Goal: Information Seeking & Learning: Learn about a topic

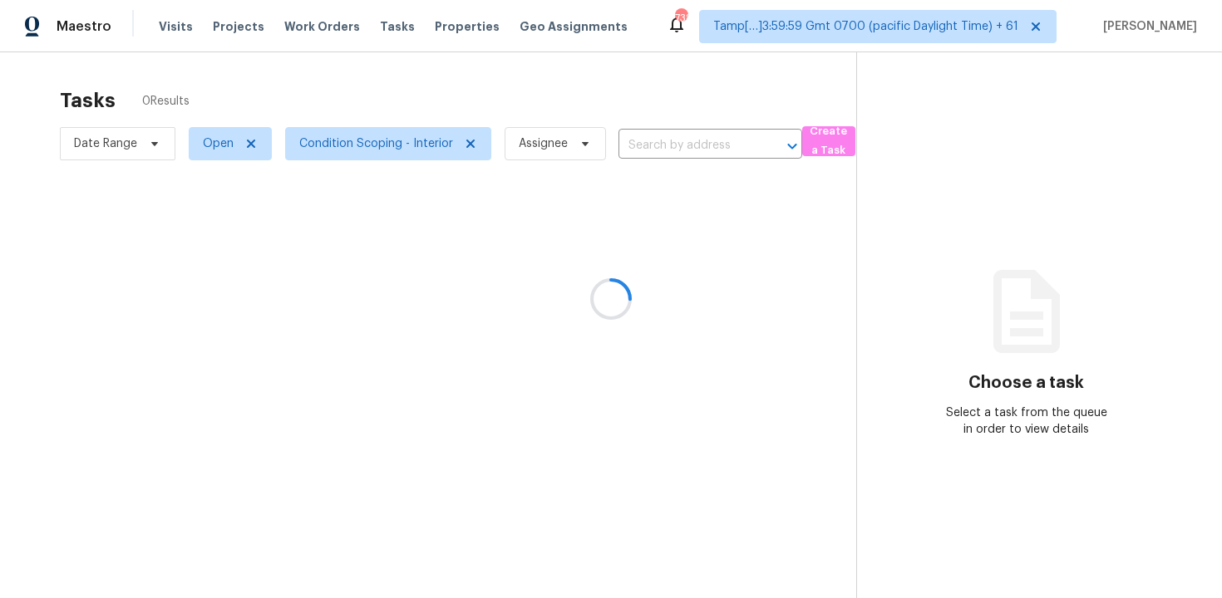
click at [181, 28] on div at bounding box center [611, 299] width 1222 height 598
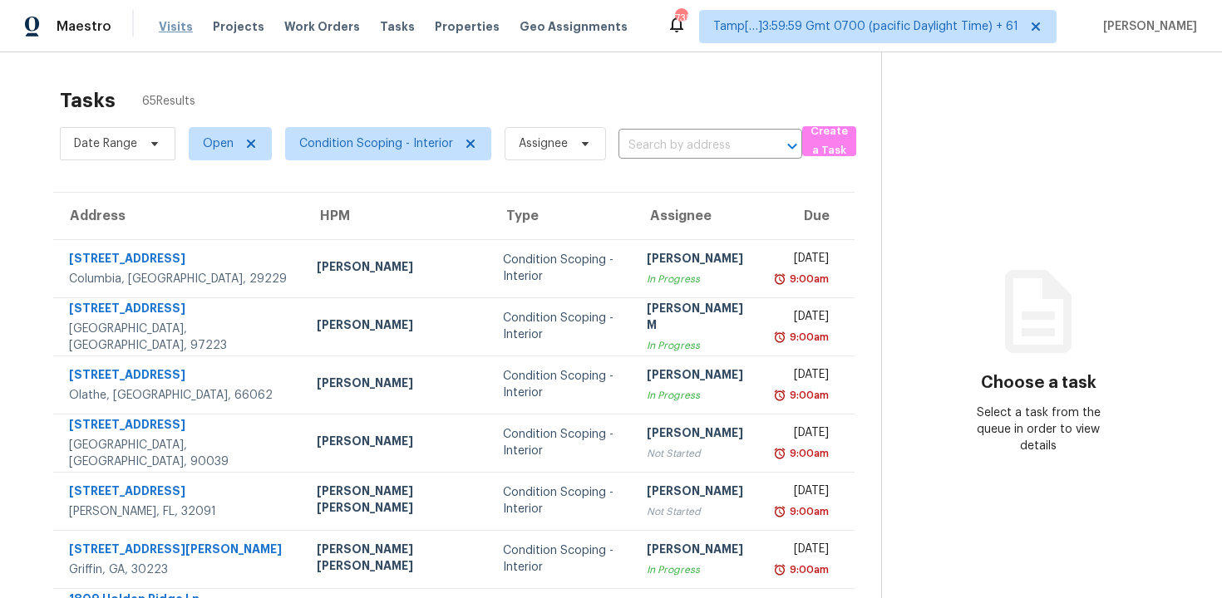
click at [175, 18] on span "Visits" at bounding box center [176, 26] width 34 height 17
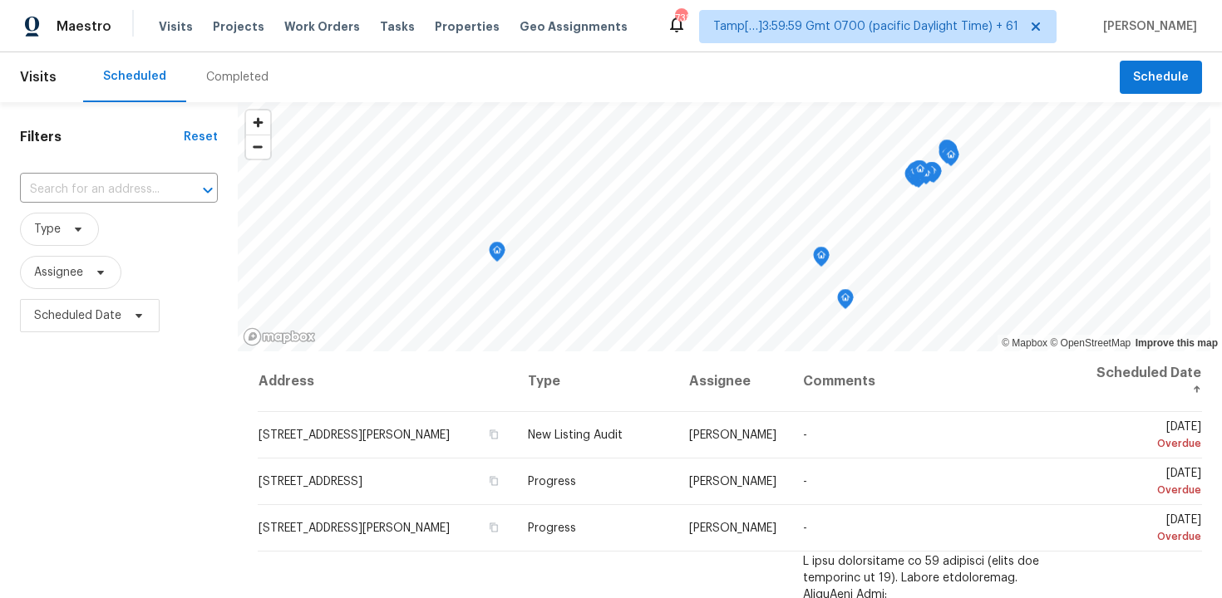
click at [222, 74] on div "Completed" at bounding box center [237, 77] width 62 height 17
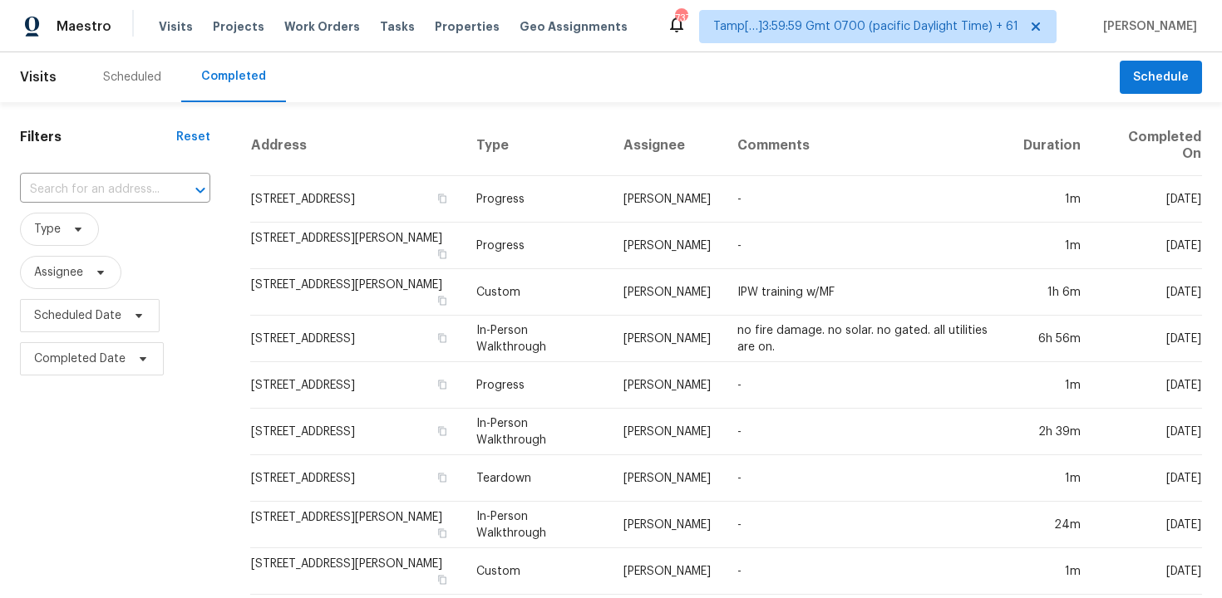
drag, startPoint x: 160, startPoint y: 177, endPoint x: 157, endPoint y: 167, distance: 10.5
click at [160, 177] on div "​" at bounding box center [115, 190] width 190 height 26
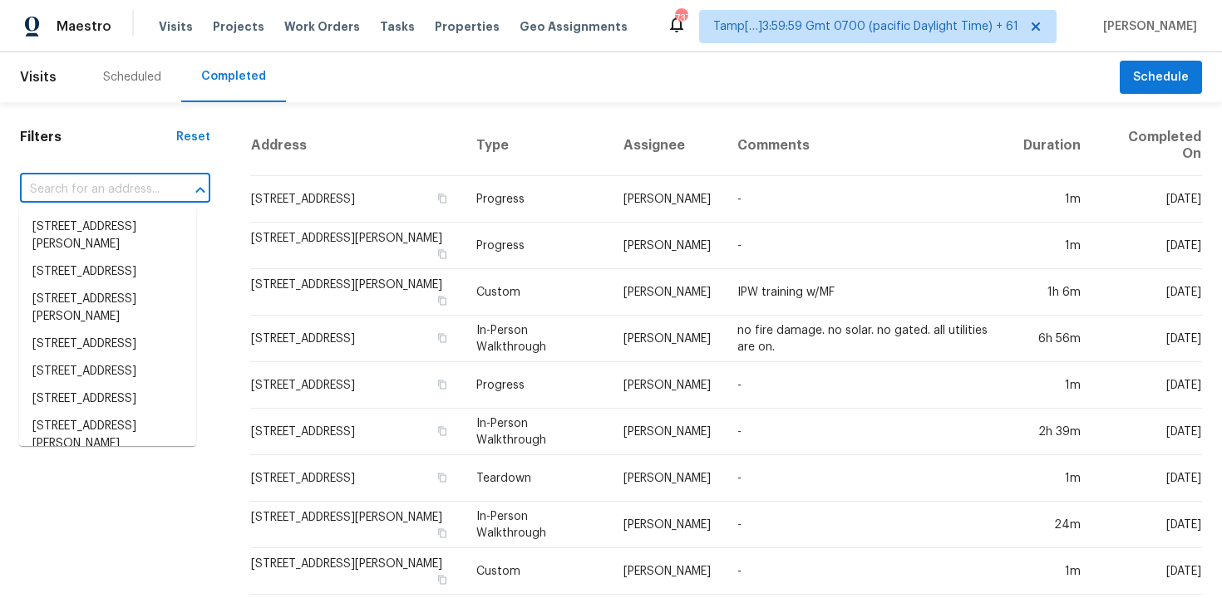
paste input "[STREET_ADDRESS]"
type input "[STREET_ADDRESS]"
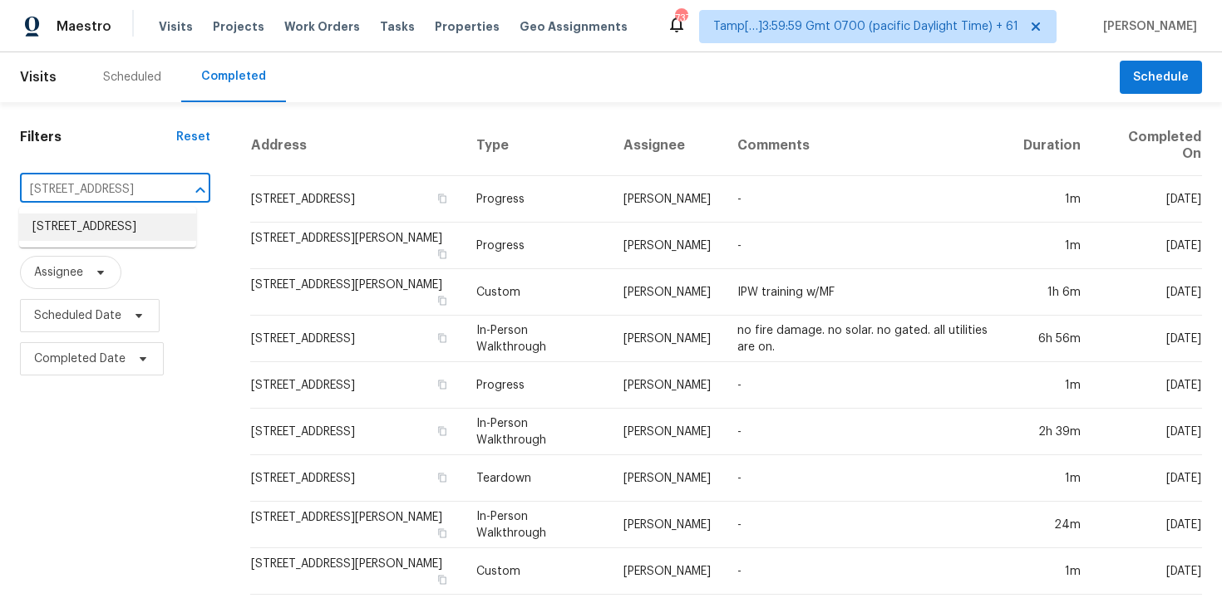
click at [157, 237] on li "[STREET_ADDRESS]" at bounding box center [107, 227] width 177 height 27
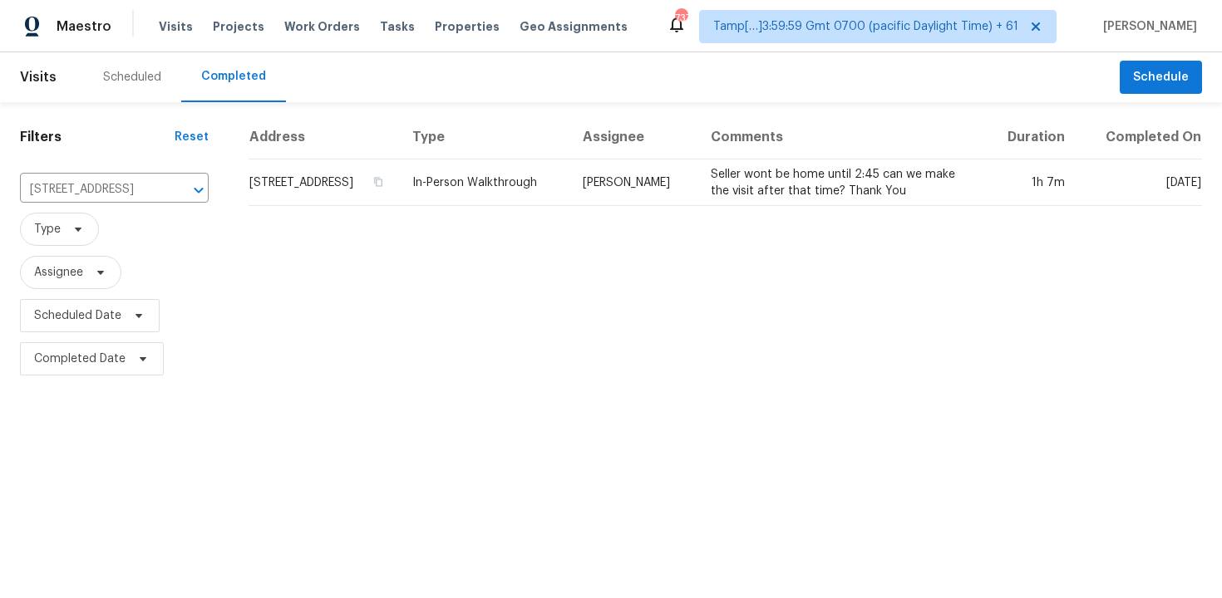
click at [398, 206] on td "[STREET_ADDRESS]" at bounding box center [324, 183] width 150 height 47
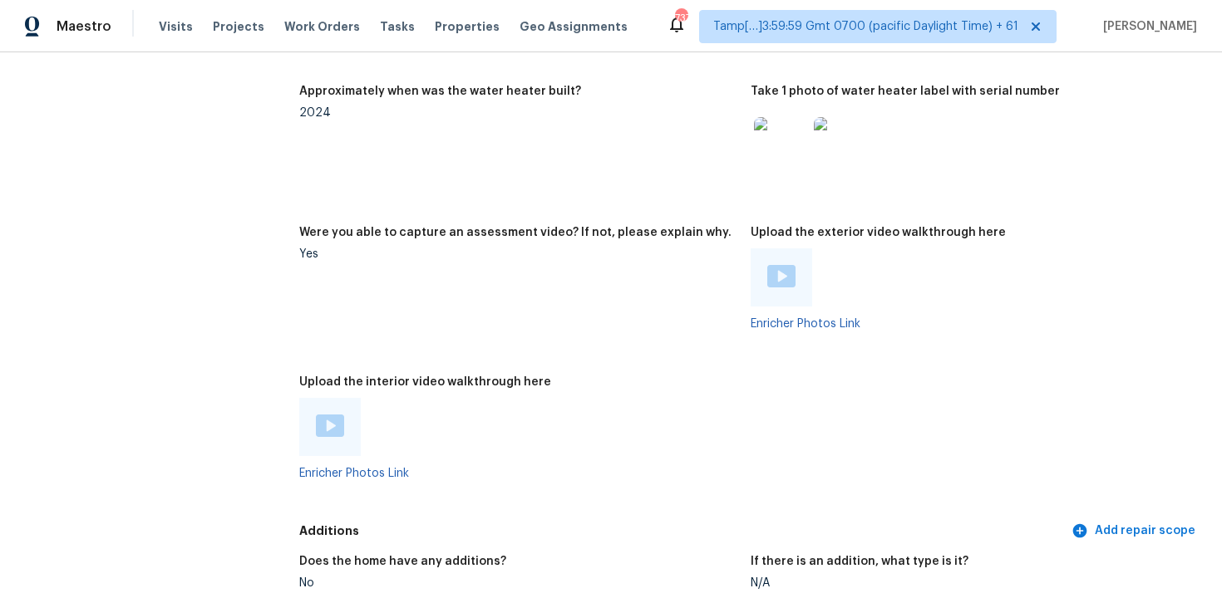
scroll to position [3055, 0]
click at [327, 416] on img at bounding box center [330, 427] width 28 height 22
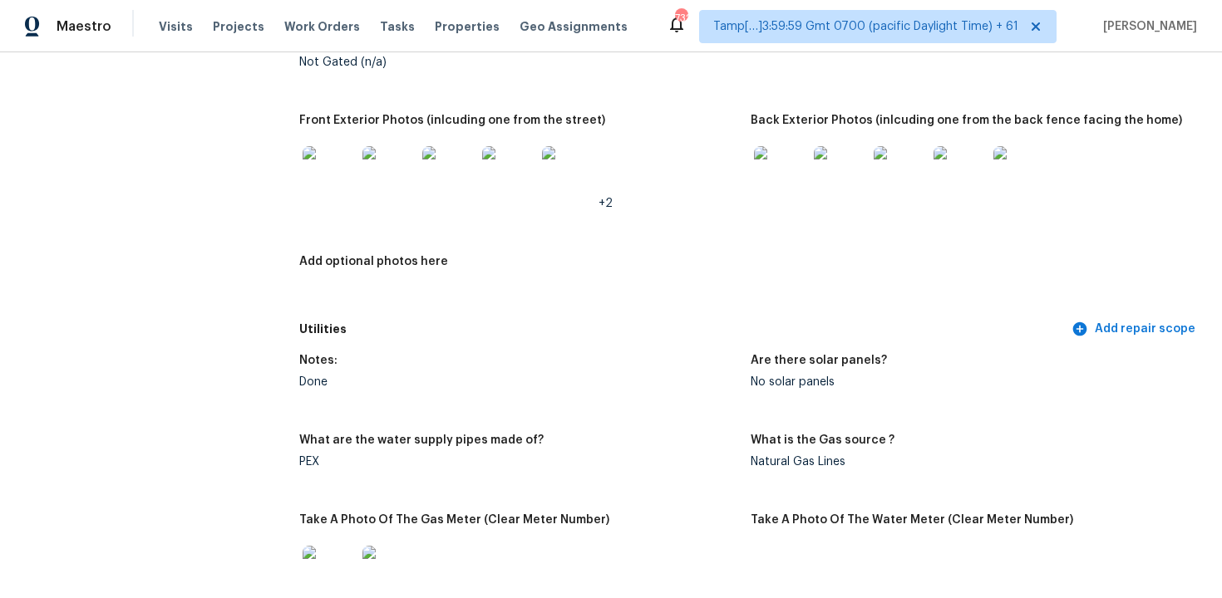
scroll to position [170, 0]
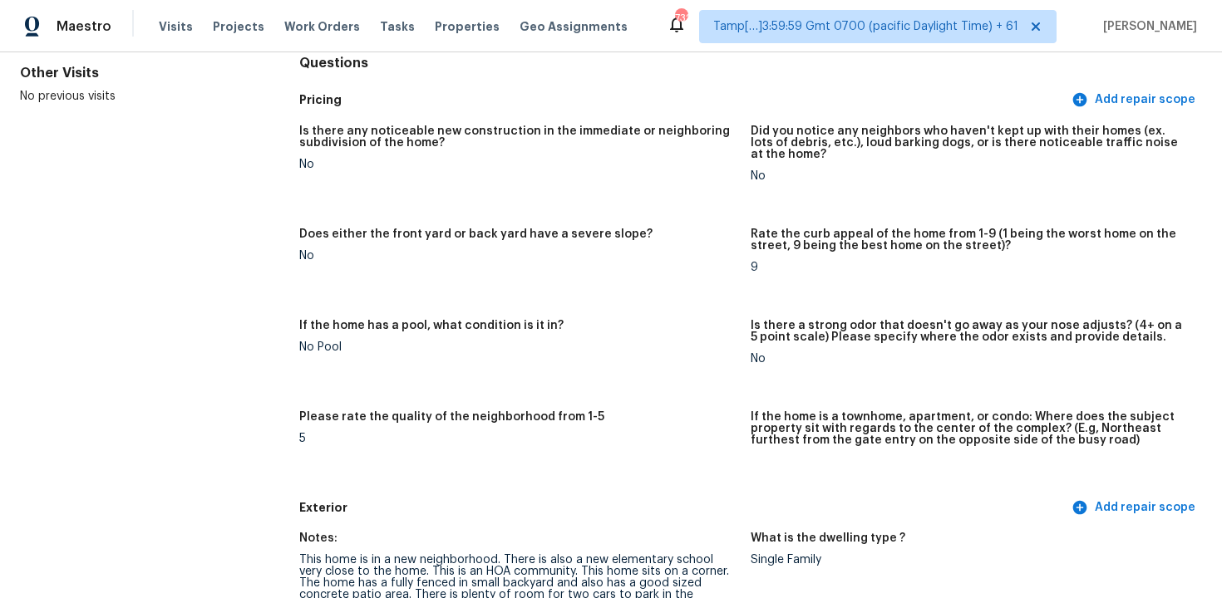
drag, startPoint x: 750, startPoint y: 327, endPoint x: 817, endPoint y: 345, distance: 69.8
click at [817, 345] on div "Is there a strong odor that doesn't go away as your nose adjusts? (4+ on a 5 po…" at bounding box center [970, 336] width 438 height 33
click at [761, 367] on figure "Is there a strong odor that doesn't go away as your nose adjusts? (4+ on a 5 po…" at bounding box center [976, 355] width 451 height 71
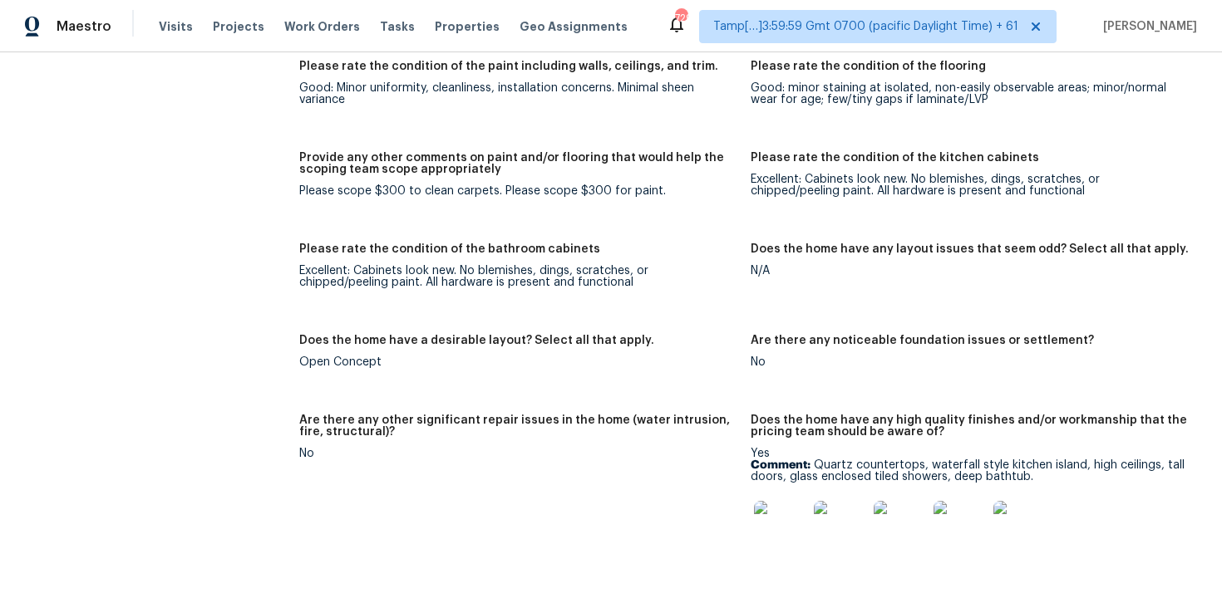
scroll to position [2302, 0]
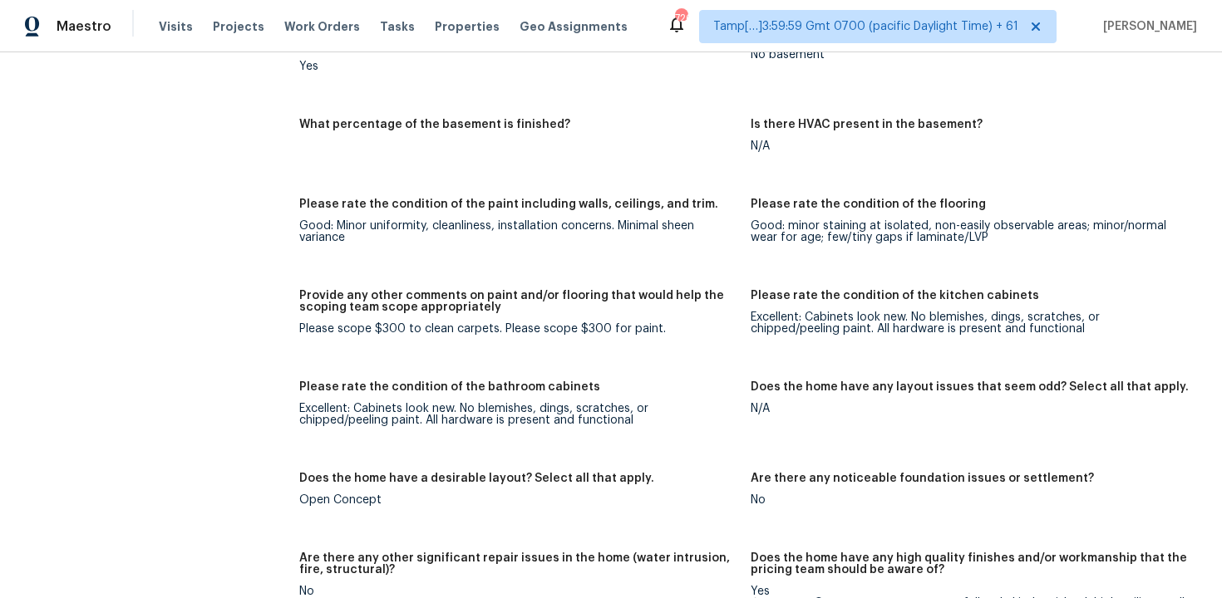
click at [300, 220] on div "Good: Minor uniformity, cleanliness, installation concerns. Minimal sheen varia…" at bounding box center [518, 231] width 438 height 23
drag, startPoint x: 300, startPoint y: 214, endPoint x: 346, endPoint y: 217, distance: 45.8
click at [346, 220] on div "Good: Minor uniformity, cleanliness, installation concerns. Minimal sheen varia…" at bounding box center [518, 231] width 438 height 23
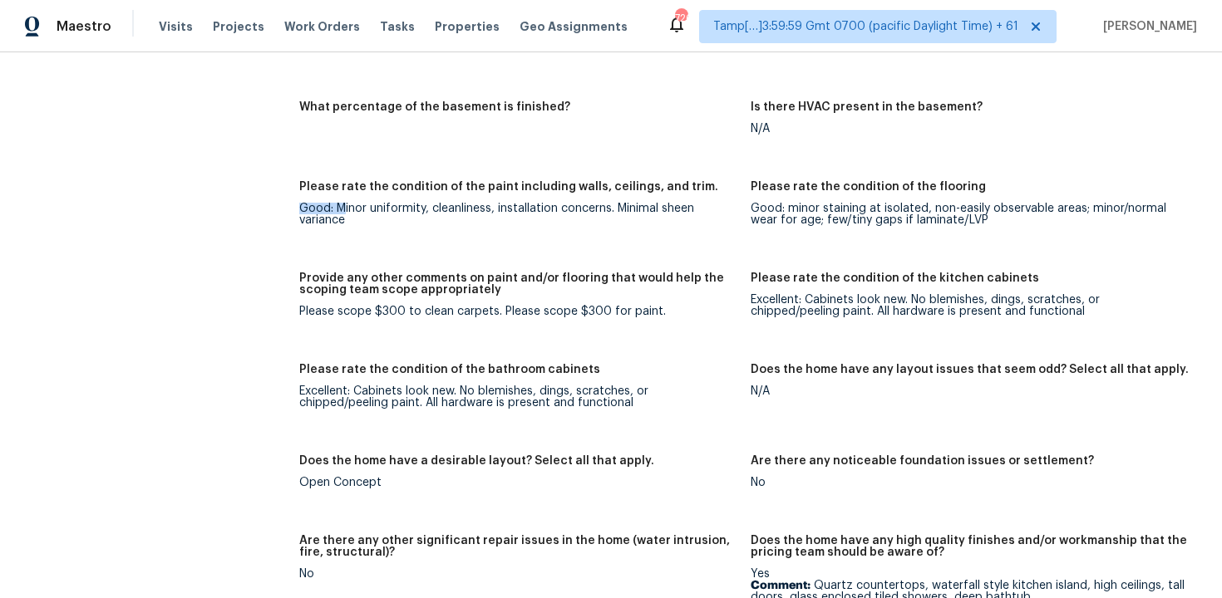
scroll to position [2433, 0]
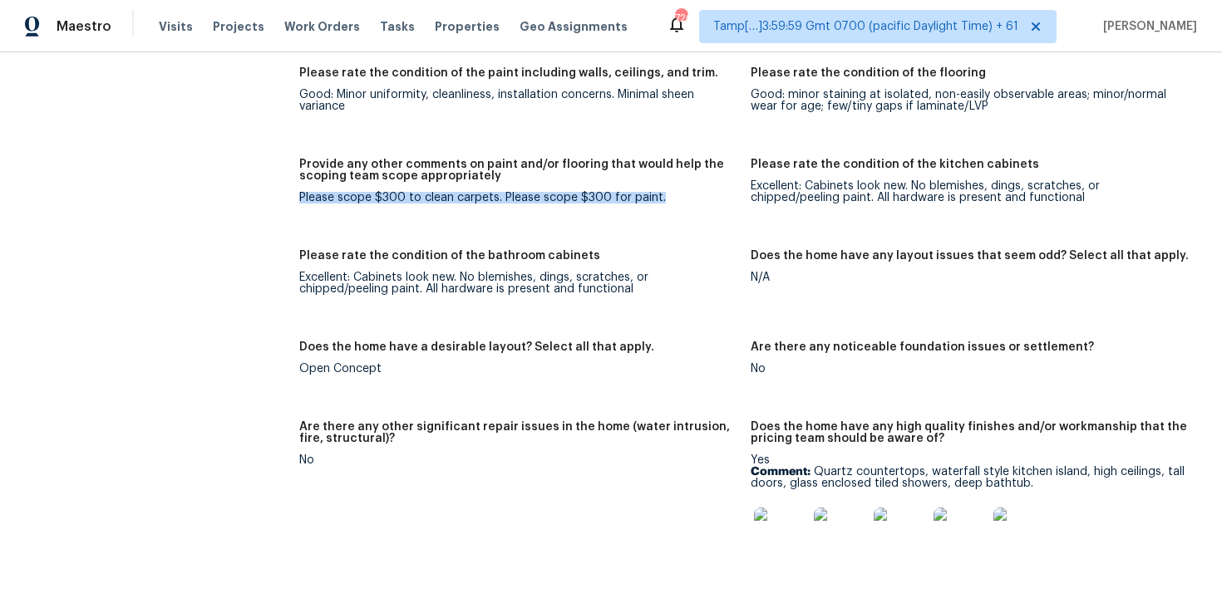
drag, startPoint x: 301, startPoint y: 185, endPoint x: 672, endPoint y: 189, distance: 370.7
click at [672, 192] on div "Please scope $300 to clean carpets. Please scope $300 for paint." at bounding box center [518, 198] width 438 height 12
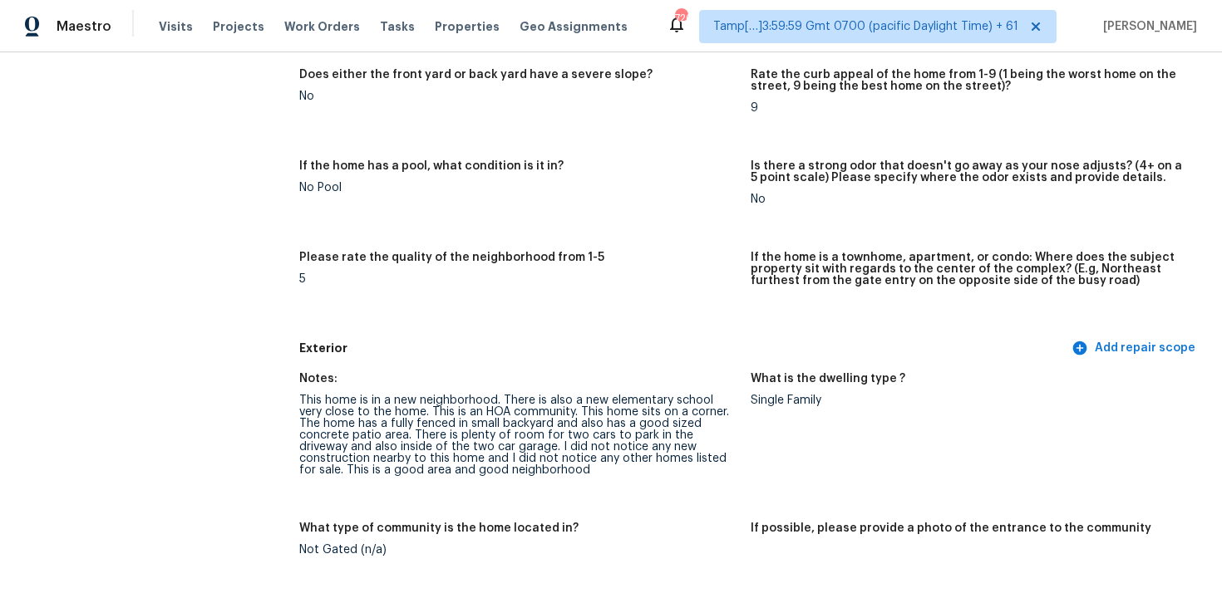
scroll to position [336, 0]
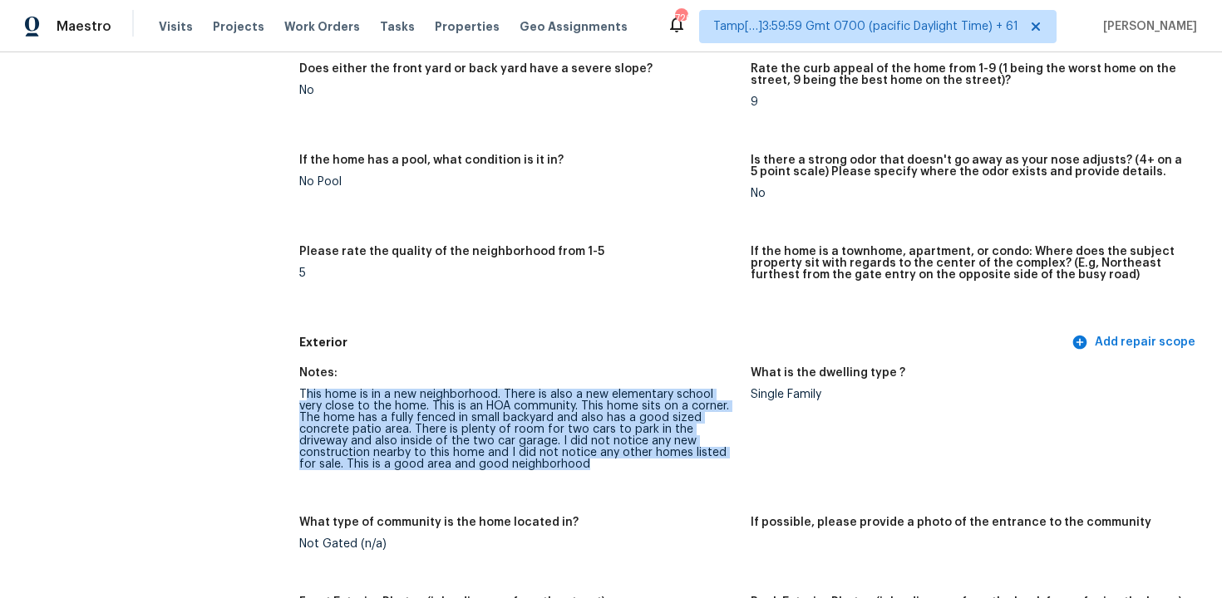
drag, startPoint x: 303, startPoint y: 397, endPoint x: 479, endPoint y: 473, distance: 191.0
click at [479, 475] on figure "Notes: This home is in a new neighborhood. There is also a new elementary schoo…" at bounding box center [524, 432] width 451 height 130
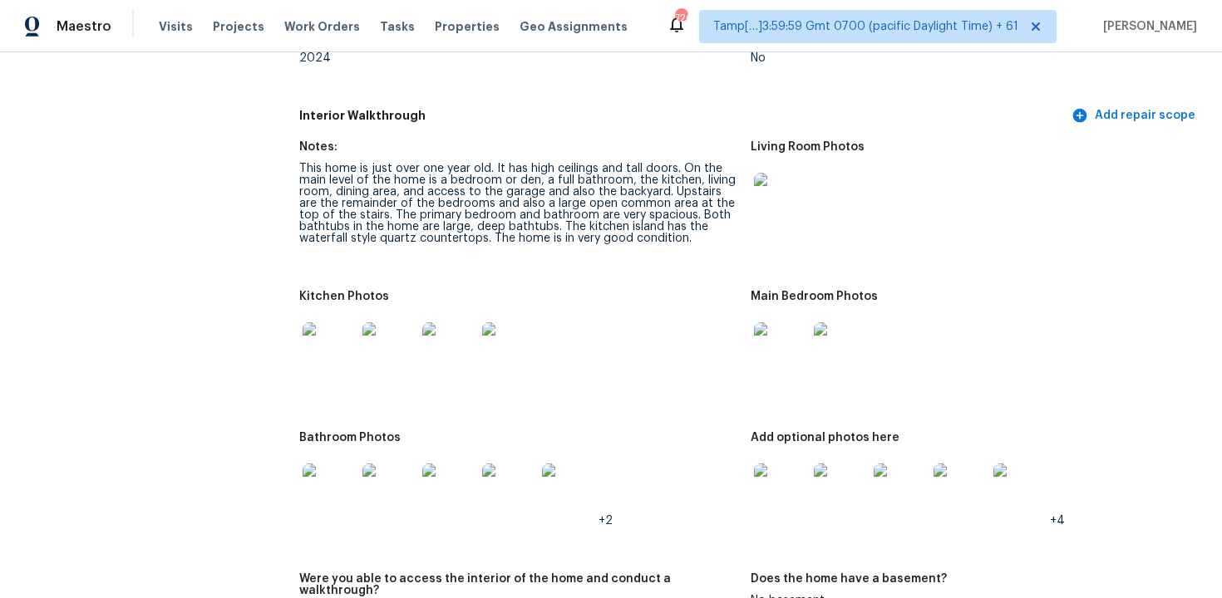
scroll to position [1762, 0]
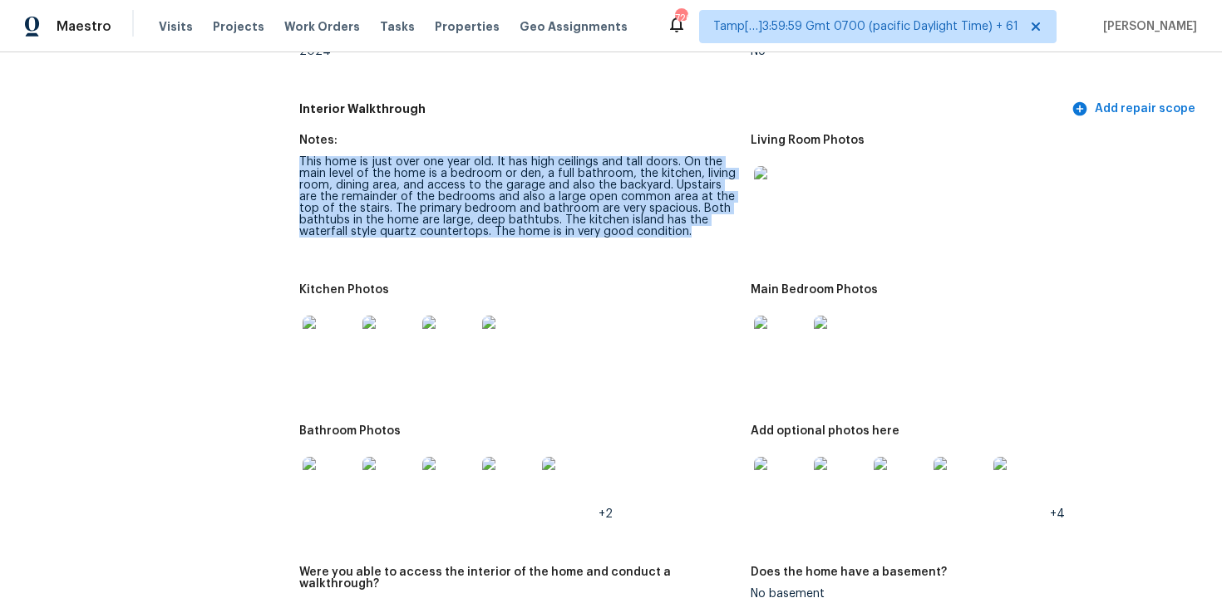
drag, startPoint x: 300, startPoint y: 165, endPoint x: 604, endPoint y: 251, distance: 316.0
click at [604, 251] on figure "Notes: This home is just over one year old. It has high ceilings and tall doors…" at bounding box center [524, 200] width 451 height 130
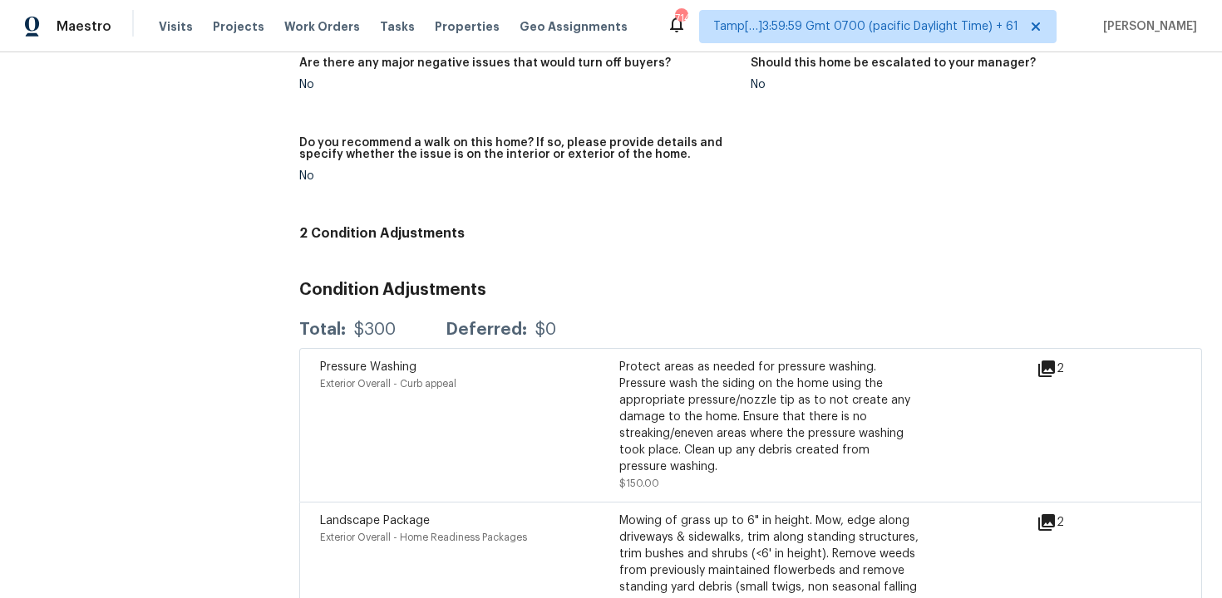
scroll to position [3789, 0]
